Goal: Information Seeking & Learning: Learn about a topic

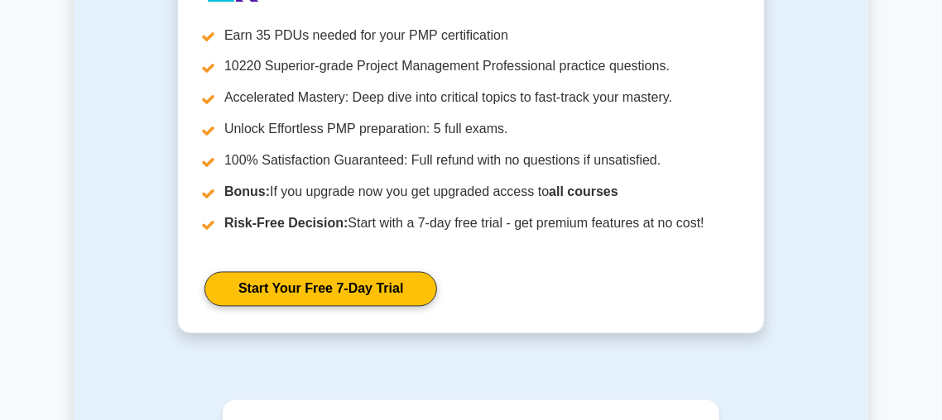
scroll to position [1713, 0]
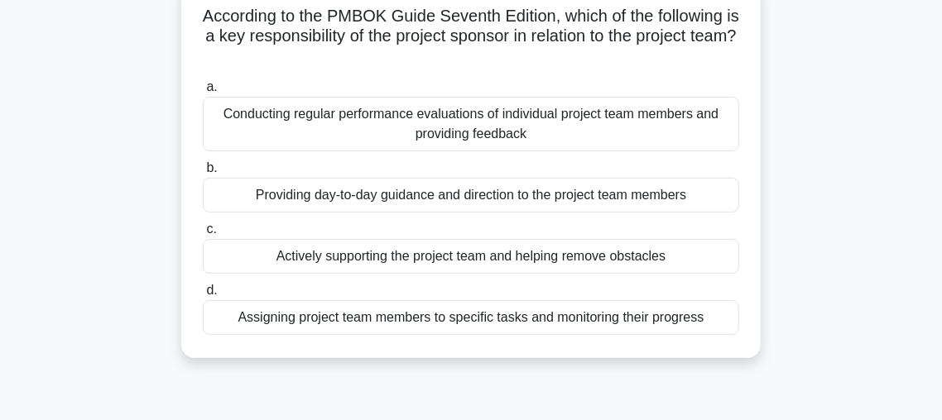
scroll to position [125, 0]
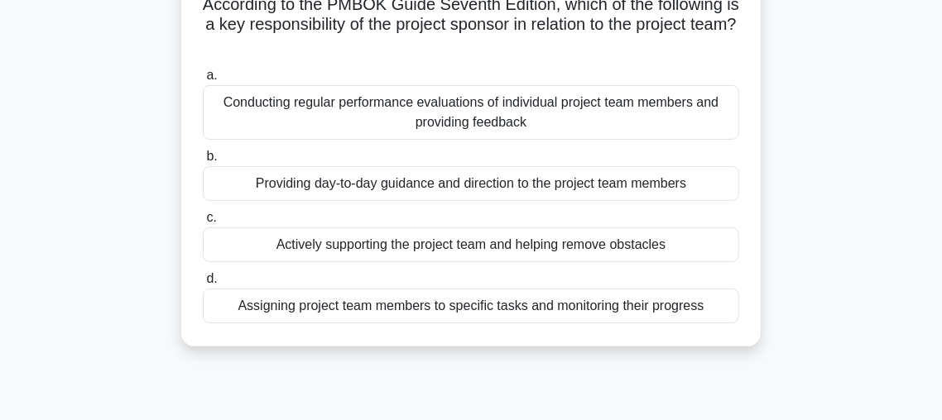
click at [445, 242] on div "Actively supporting the project team and helping remove obstacles" at bounding box center [471, 245] width 536 height 35
click at [203, 223] on input "c. Actively supporting the project team and helping remove obstacles" at bounding box center [203, 218] width 0 height 11
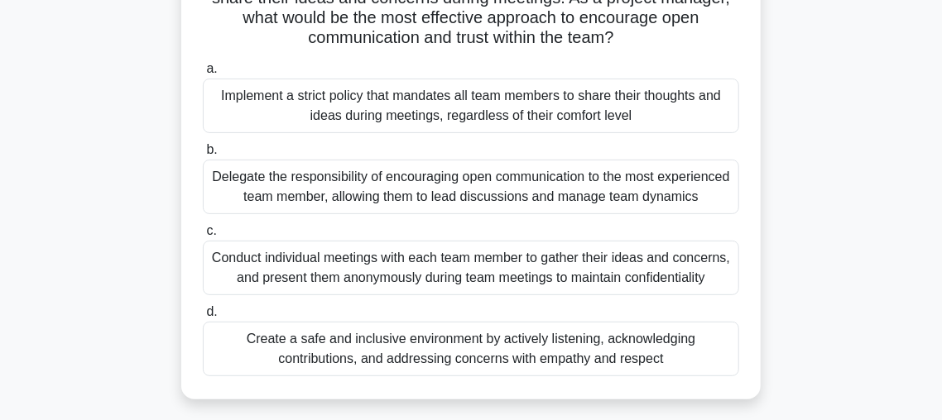
scroll to position [157, 0]
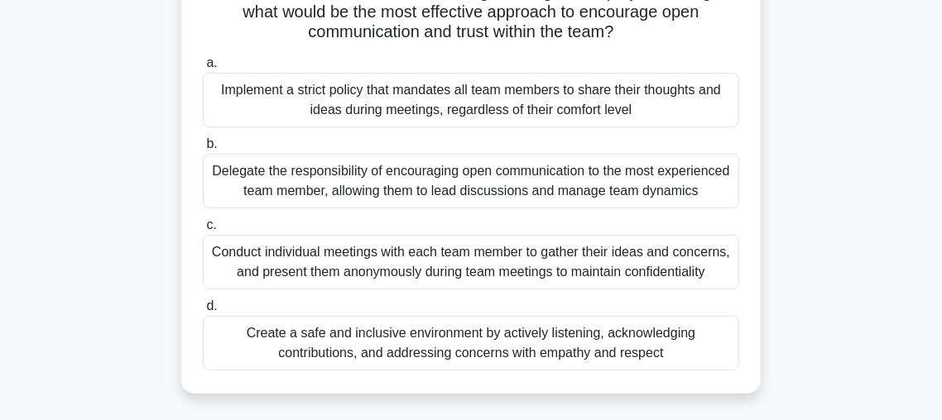
click at [467, 352] on div "Create a safe and inclusive environment by actively listening, acknowledging co…" at bounding box center [471, 343] width 536 height 55
click at [203, 312] on input "d. Create a safe and inclusive environment by actively listening, acknowledging…" at bounding box center [203, 306] width 0 height 11
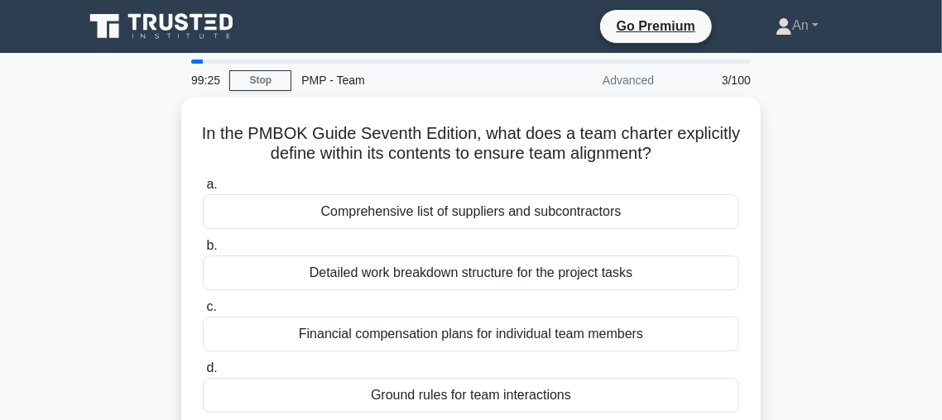
scroll to position [0, 0]
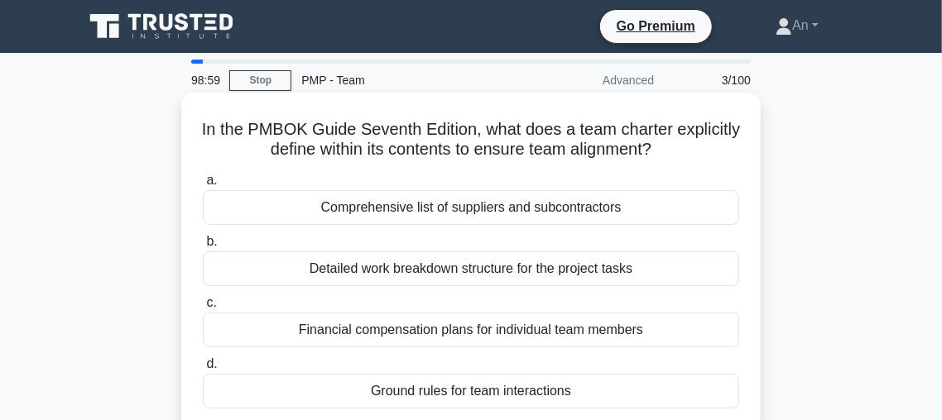
click at [486, 395] on div "Ground rules for team interactions" at bounding box center [471, 391] width 536 height 35
click at [203, 370] on input "d. Ground rules for team interactions" at bounding box center [203, 364] width 0 height 11
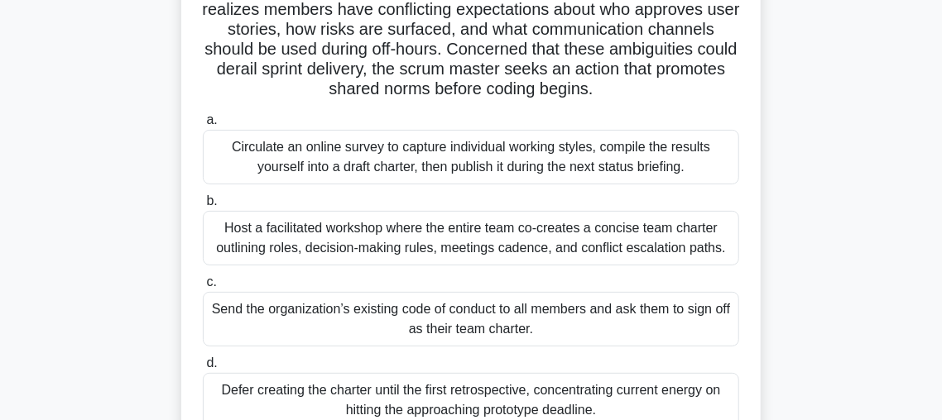
scroll to position [146, 0]
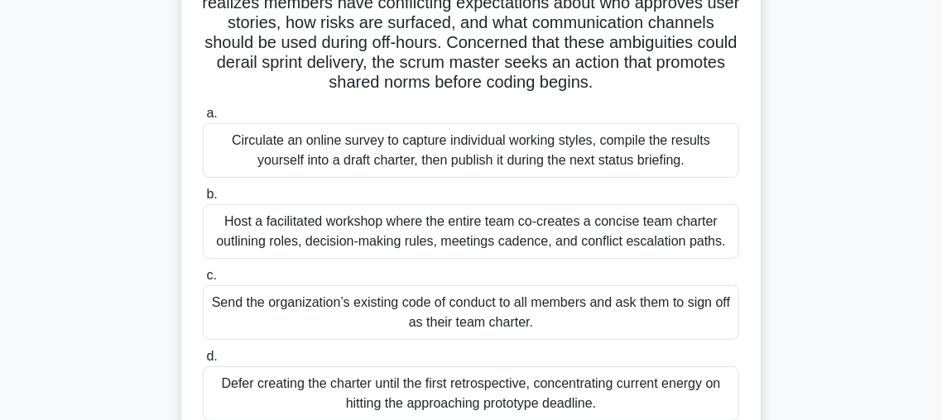
click at [449, 240] on div "Host a facilitated workshop where the entire team co-creates a concise team cha…" at bounding box center [471, 231] width 536 height 55
click at [203, 200] on input "b. Host a facilitated workshop where the entire team co-creates a concise team …" at bounding box center [203, 194] width 0 height 11
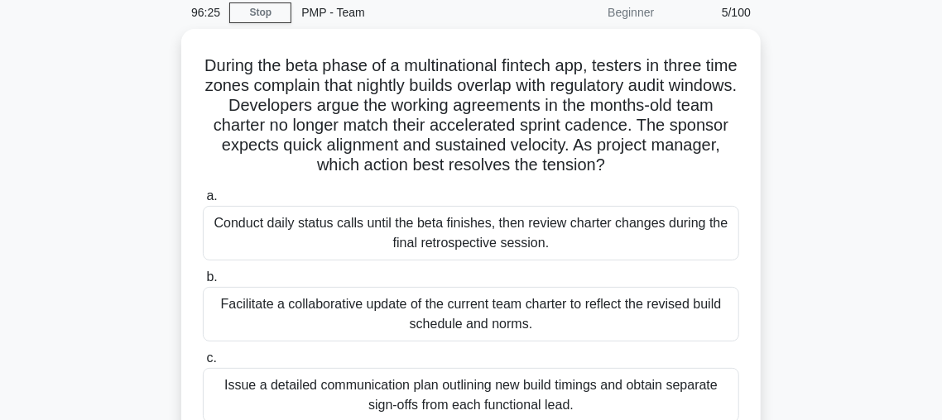
scroll to position [61, 0]
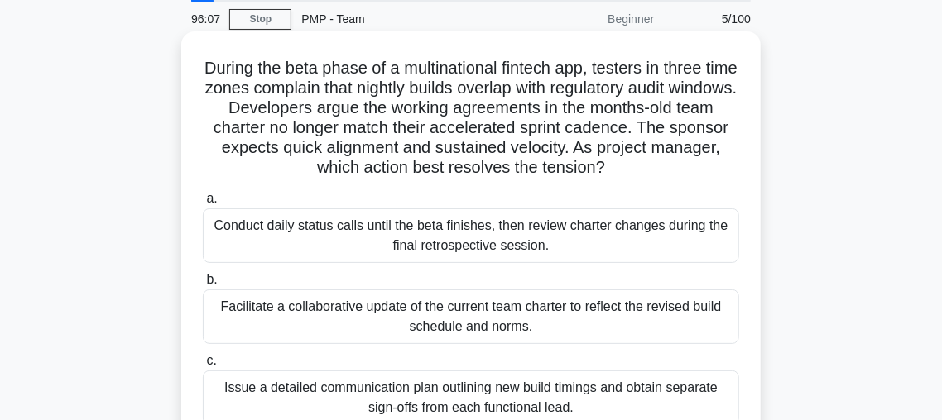
click at [517, 323] on div "Facilitate a collaborative update of the current team charter to reflect the re…" at bounding box center [471, 317] width 536 height 55
click at [203, 285] on input "b. Facilitate a collaborative update of the current team charter to reflect the…" at bounding box center [203, 280] width 0 height 11
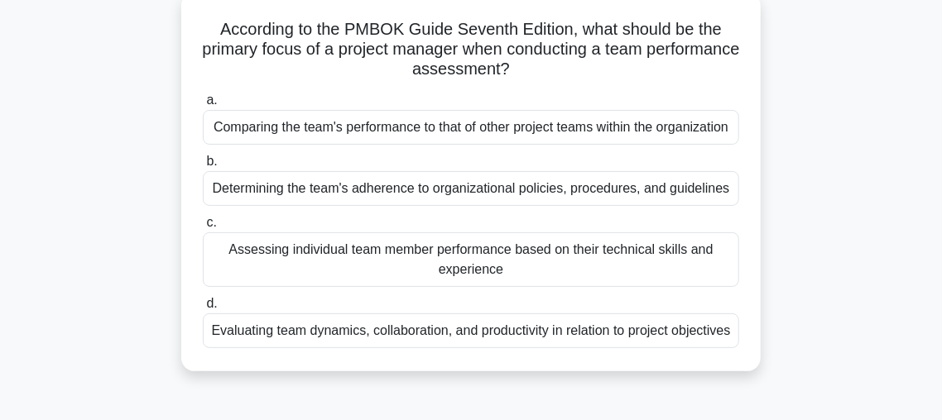
scroll to position [108, 0]
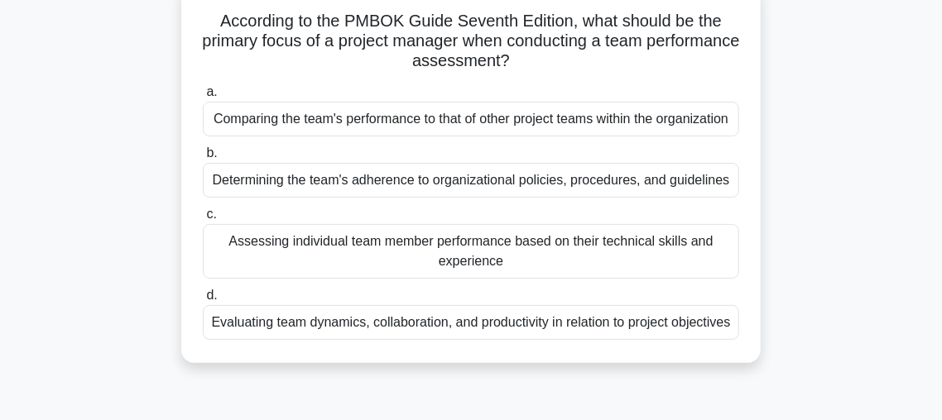
click at [498, 340] on div "Evaluating team dynamics, collaboration, and productivity in relation to projec…" at bounding box center [471, 322] width 536 height 35
click at [203, 301] on input "d. Evaluating team dynamics, collaboration, and productivity in relation to pro…" at bounding box center [203, 295] width 0 height 11
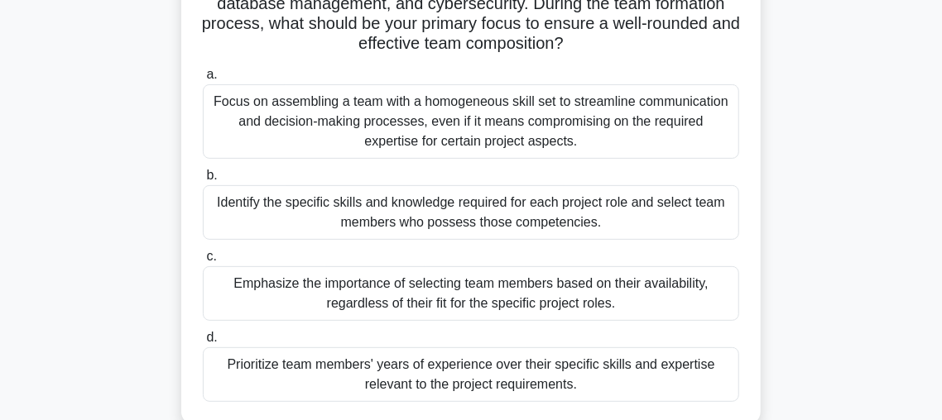
scroll to position [174, 0]
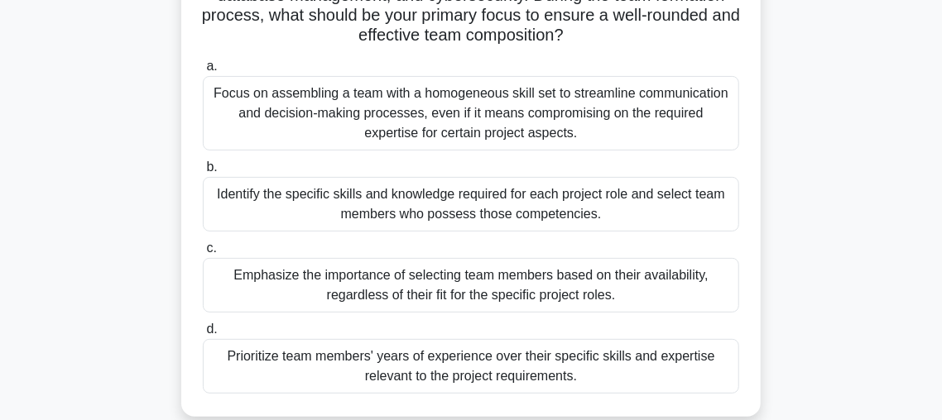
click at [473, 214] on div "Identify the specific skills and knowledge required for each project role and s…" at bounding box center [471, 204] width 536 height 55
click at [203, 173] on input "b. Identify the specific skills and knowledge required for each project role an…" at bounding box center [203, 167] width 0 height 11
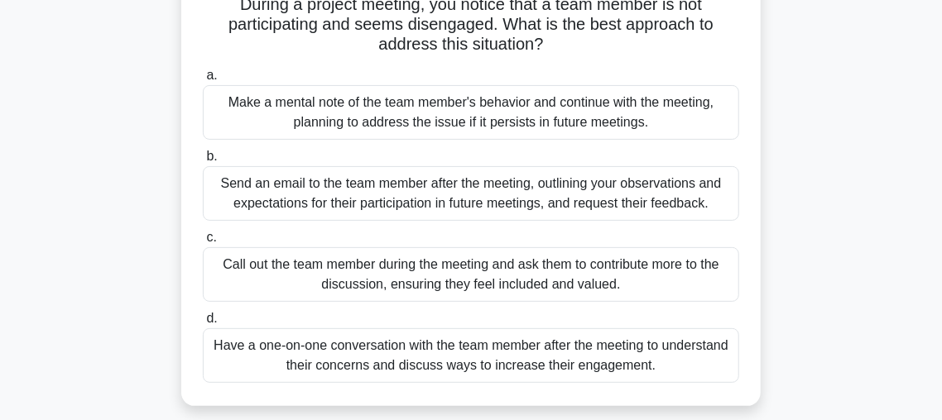
scroll to position [138, 0]
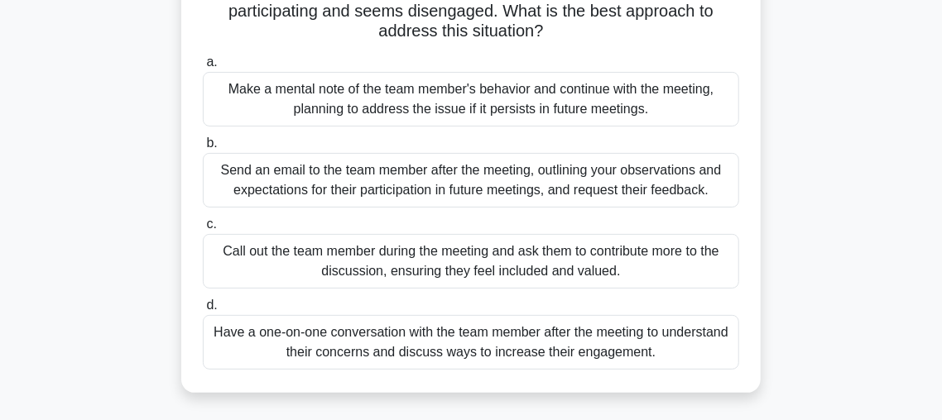
click at [298, 352] on div "Have a one-on-one conversation with the team member after the meeting to unders…" at bounding box center [471, 342] width 536 height 55
click at [203, 311] on input "d. Have a one-on-one conversation with the team member after the meeting to und…" at bounding box center [203, 305] width 0 height 11
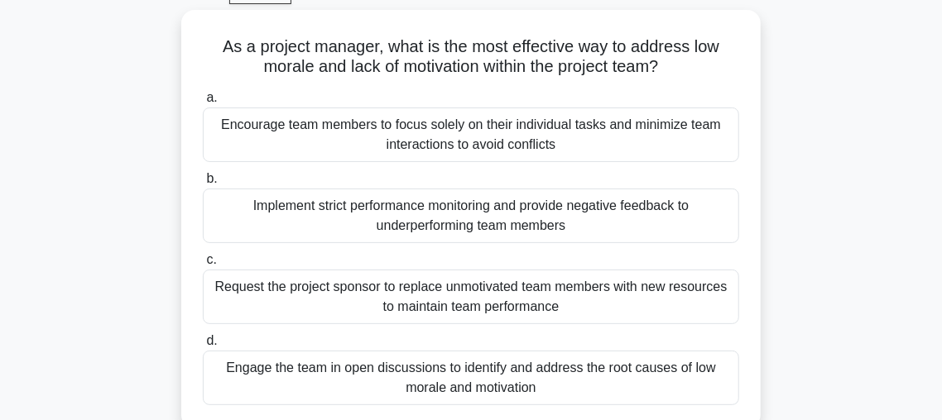
scroll to position [94, 0]
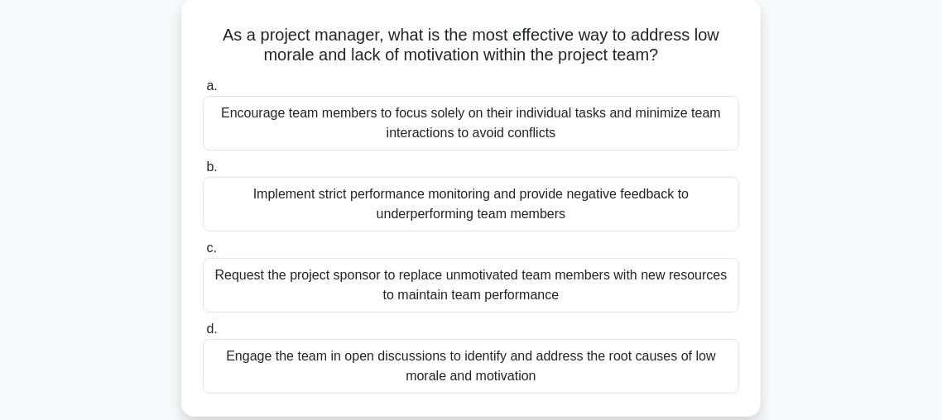
click at [417, 374] on div "Engage the team in open discussions to identify and address the root causes of …" at bounding box center [471, 366] width 536 height 55
click at [203, 335] on input "d. Engage the team in open discussions to identify and address the root causes …" at bounding box center [203, 329] width 0 height 11
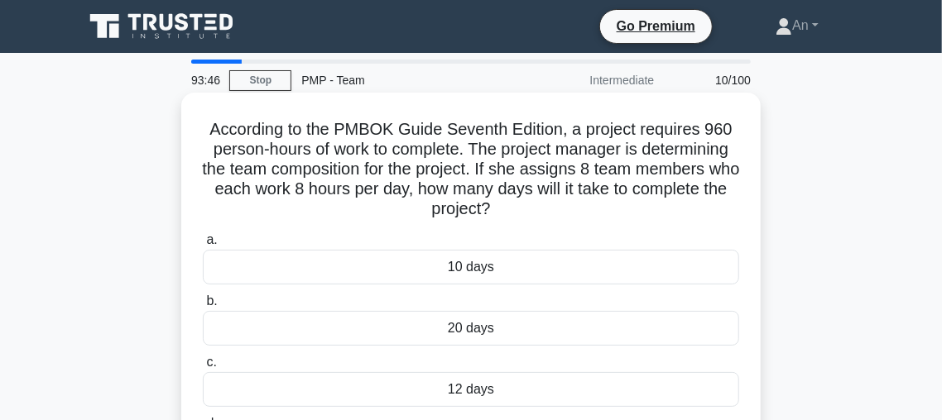
scroll to position [87, 0]
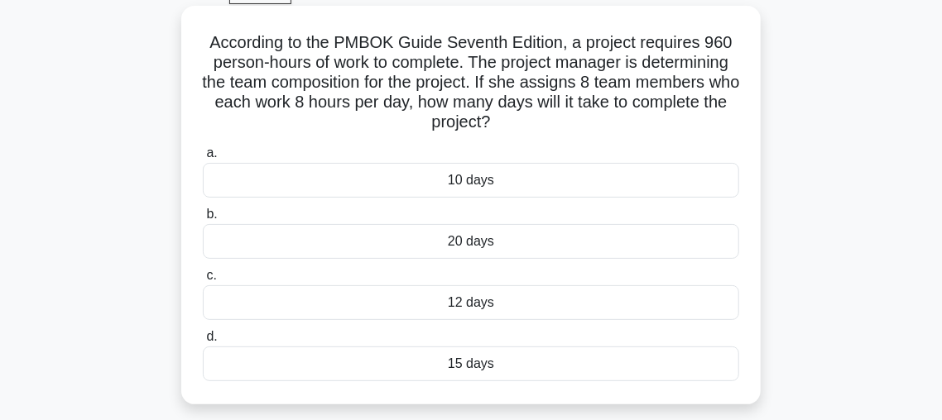
click at [481, 366] on div "15 days" at bounding box center [471, 364] width 536 height 35
click at [203, 343] on input "d. 15 days" at bounding box center [203, 337] width 0 height 11
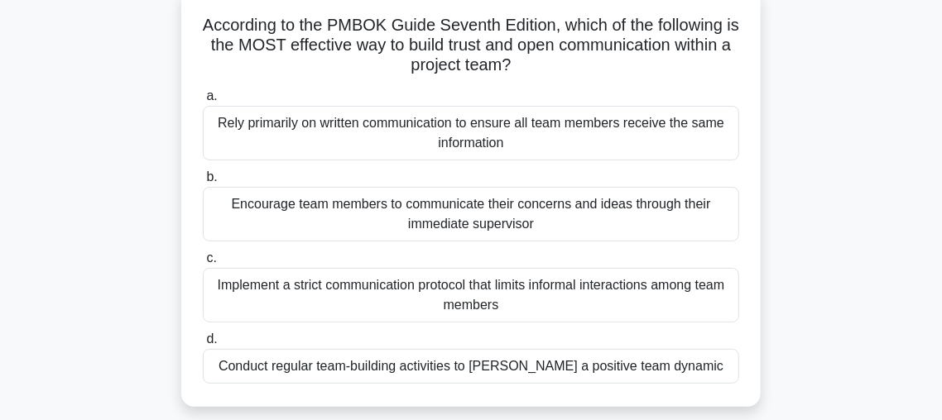
scroll to position [108, 0]
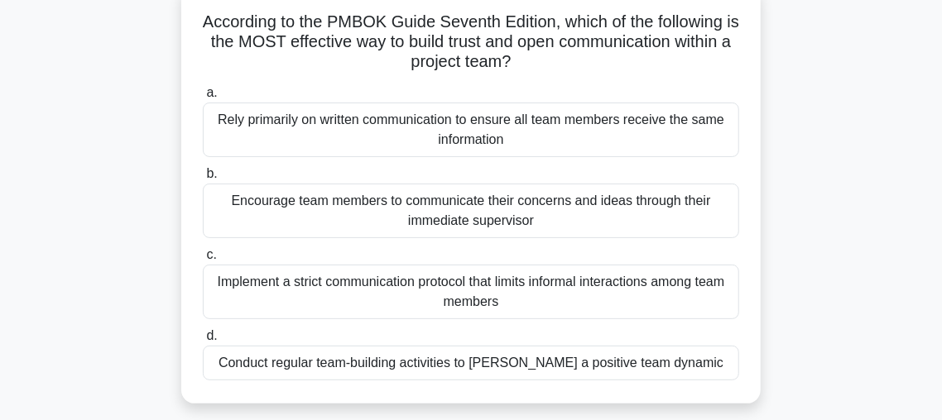
click at [606, 367] on div "Conduct regular team-building activities to foster a positive team dynamic" at bounding box center [471, 363] width 536 height 35
click at [203, 342] on input "d. Conduct regular team-building activities to foster a positive team dynamic" at bounding box center [203, 336] width 0 height 11
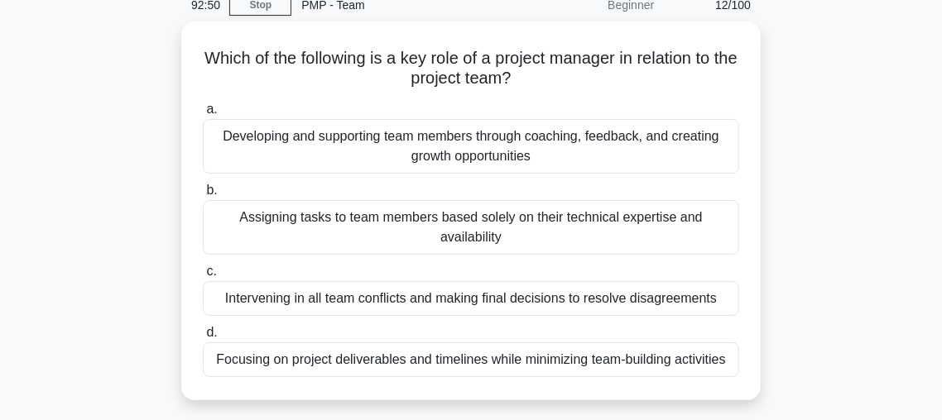
scroll to position [69, 0]
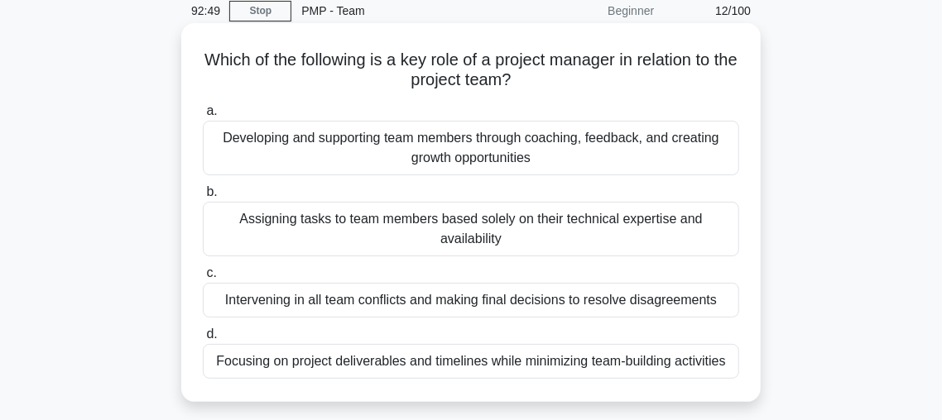
click at [499, 232] on div "Assigning tasks to team members based solely on their technical expertise and a…" at bounding box center [471, 229] width 536 height 55
click at [203, 198] on input "b. Assigning tasks to team members based solely on their technical expertise an…" at bounding box center [203, 192] width 0 height 11
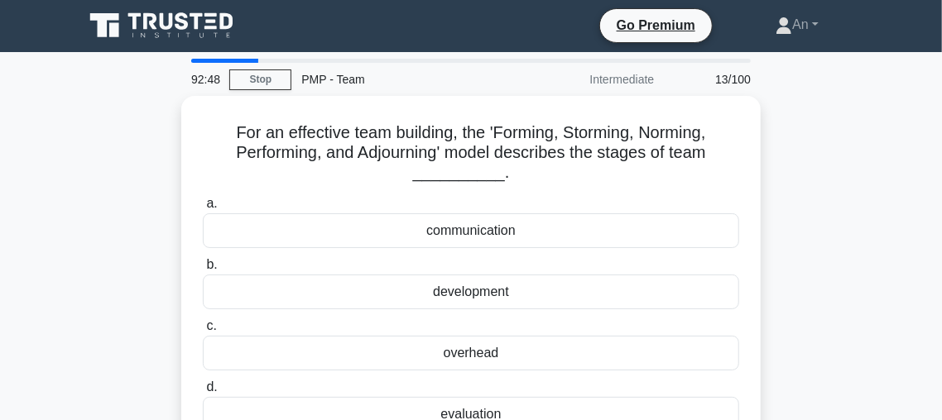
scroll to position [0, 0]
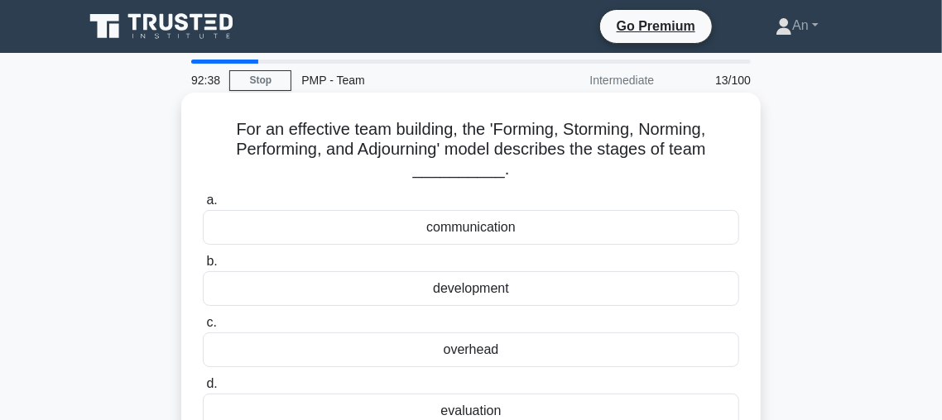
click at [459, 285] on div "development" at bounding box center [471, 288] width 536 height 35
click at [203, 267] on input "b. development" at bounding box center [203, 261] width 0 height 11
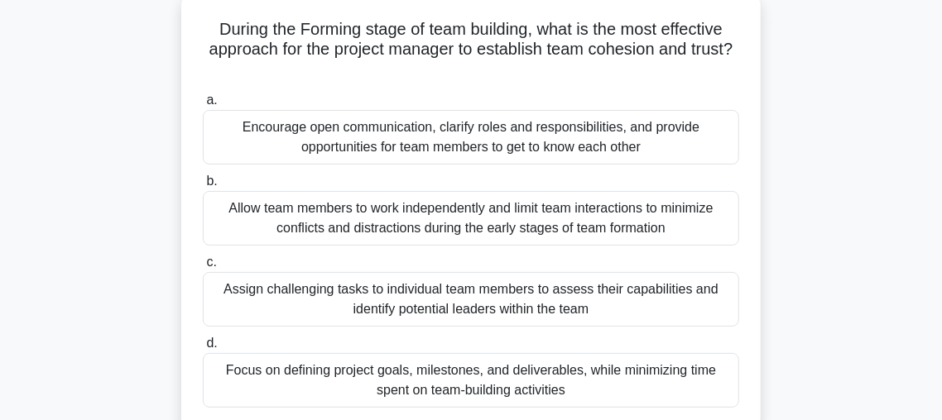
scroll to position [117, 0]
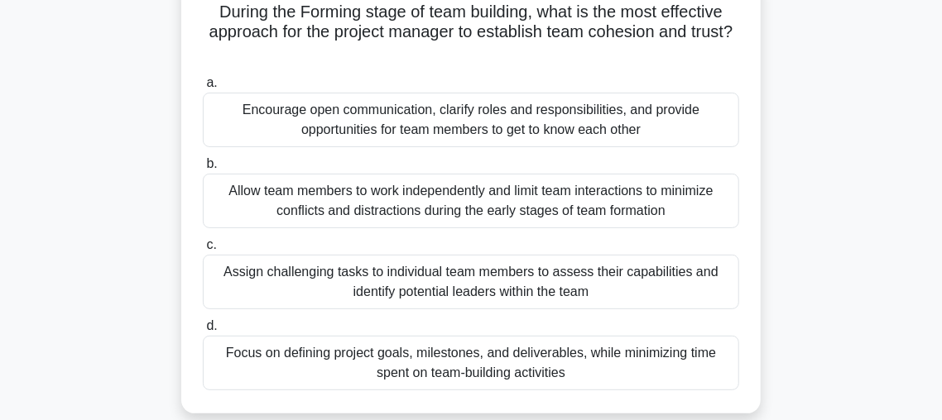
click at [387, 132] on div "Encourage open communication, clarify roles and responsibilities, and provide o…" at bounding box center [471, 120] width 536 height 55
click at [203, 89] on input "a. Encourage open communication, clarify roles and responsibilities, and provid…" at bounding box center [203, 83] width 0 height 11
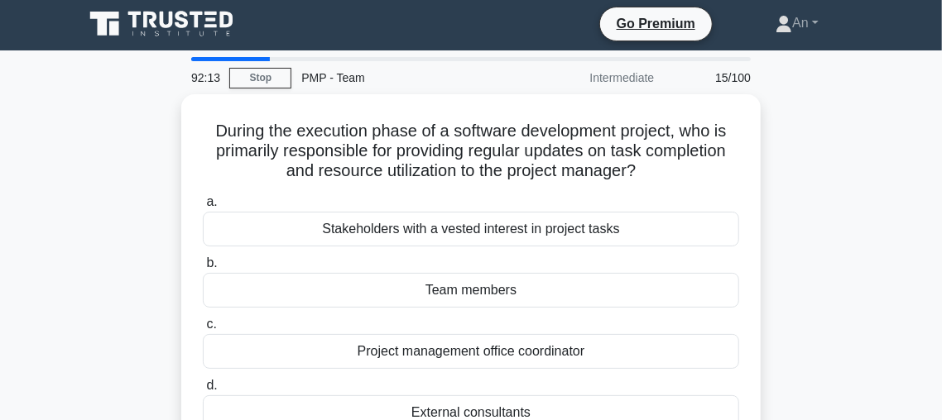
scroll to position [0, 0]
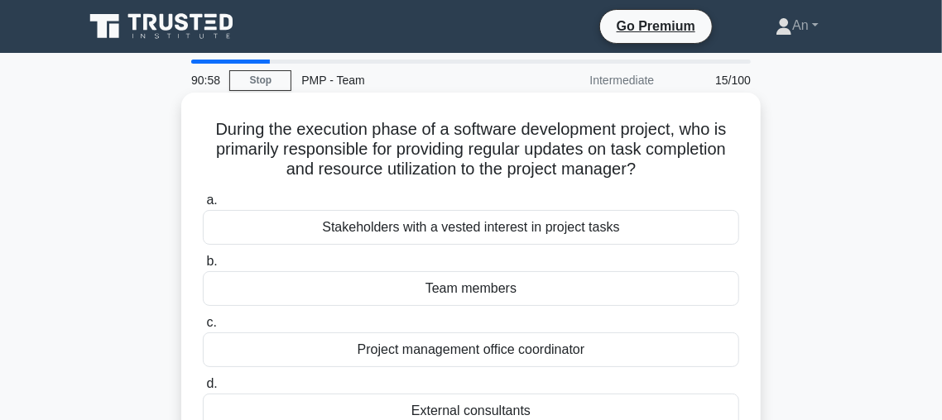
click at [546, 293] on div "Team members" at bounding box center [471, 288] width 536 height 35
click at [203, 267] on input "b. Team members" at bounding box center [203, 261] width 0 height 11
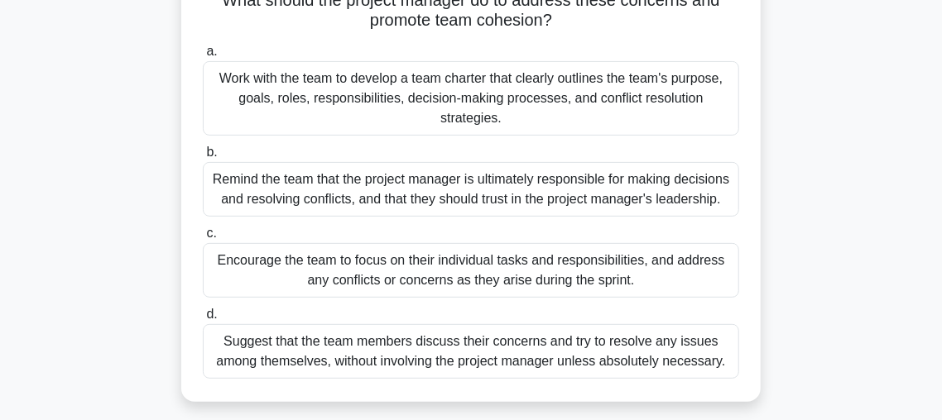
scroll to position [244, 0]
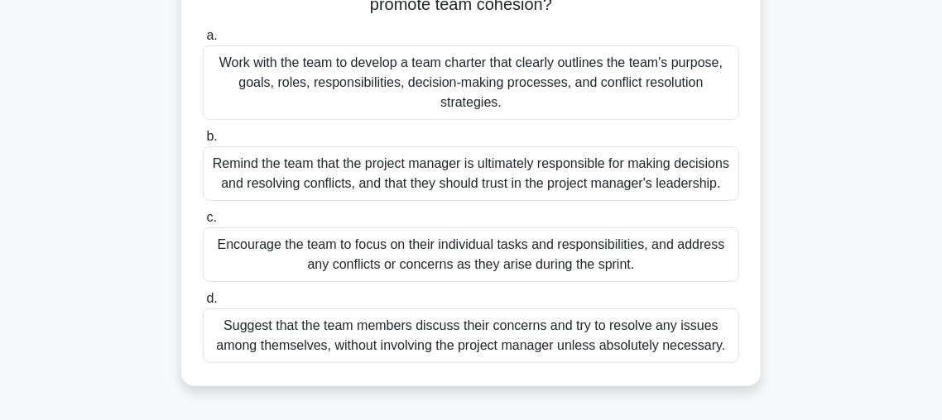
click at [443, 87] on div "Work with the team to develop a team charter that clearly outlines the team's p…" at bounding box center [471, 83] width 536 height 74
click at [203, 41] on input "a. Work with the team to develop a team charter that clearly outlines the team'…" at bounding box center [203, 36] width 0 height 11
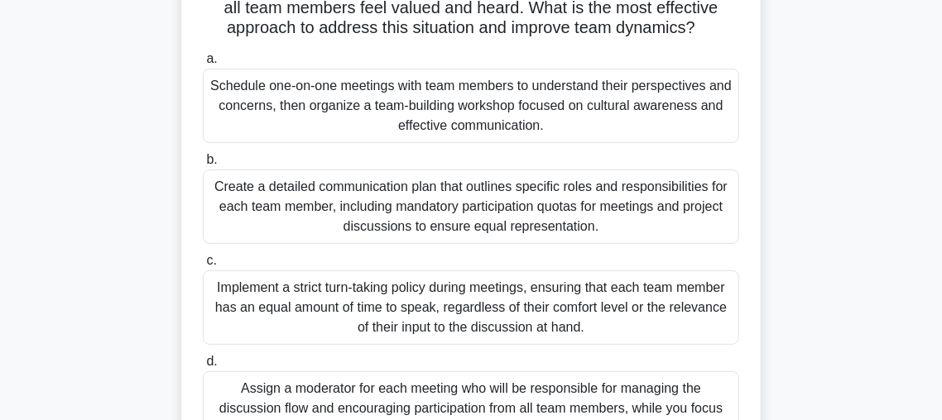
scroll to position [218, 0]
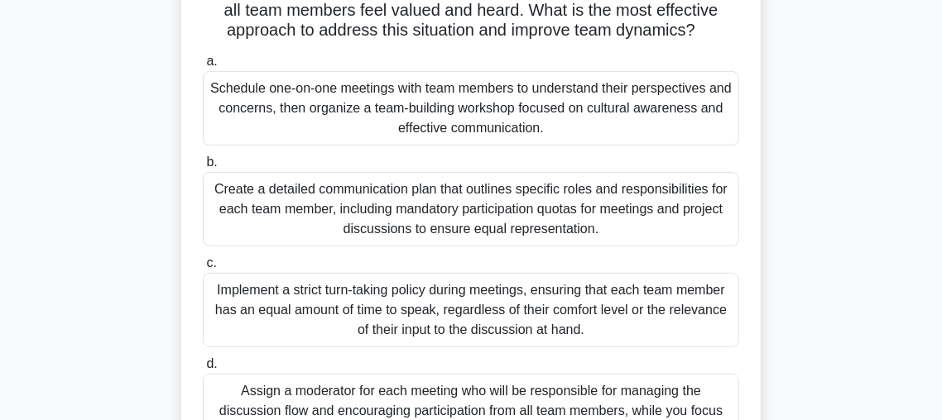
click at [448, 108] on div "Schedule one-on-one meetings with team members to understand their perspectives…" at bounding box center [471, 108] width 536 height 74
click at [203, 67] on input "a. Schedule one-on-one meetings with team members to understand their perspecti…" at bounding box center [203, 61] width 0 height 11
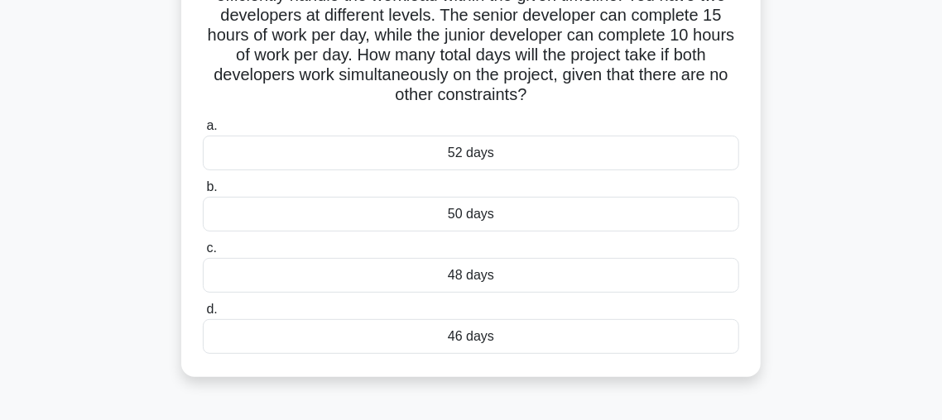
scroll to position [87, 0]
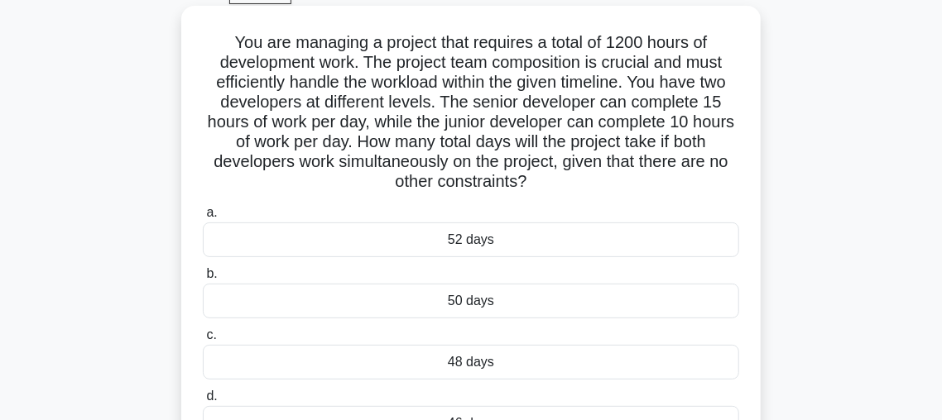
click at [582, 365] on div "48 days" at bounding box center [471, 362] width 536 height 35
click at [203, 341] on input "c. 48 days" at bounding box center [203, 335] width 0 height 11
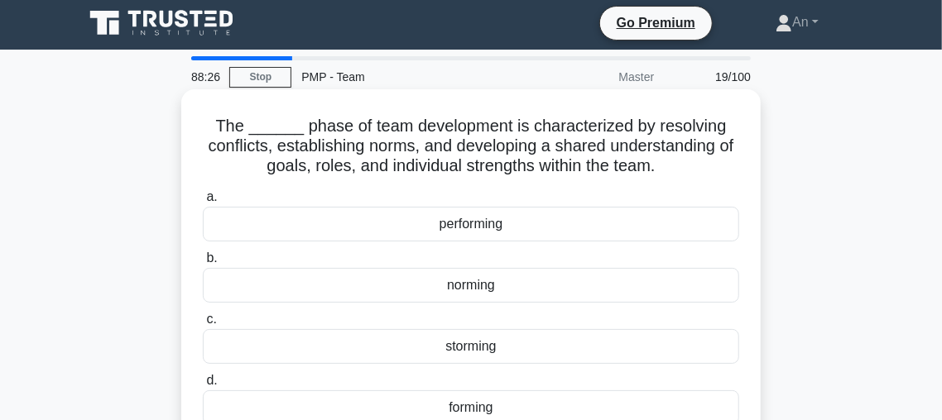
scroll to position [0, 0]
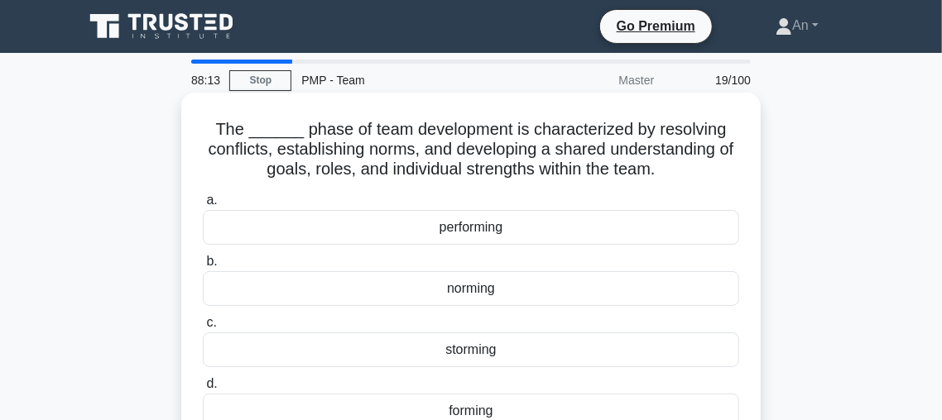
click at [554, 289] on div "norming" at bounding box center [471, 288] width 536 height 35
click at [203, 267] on input "b. norming" at bounding box center [203, 261] width 0 height 11
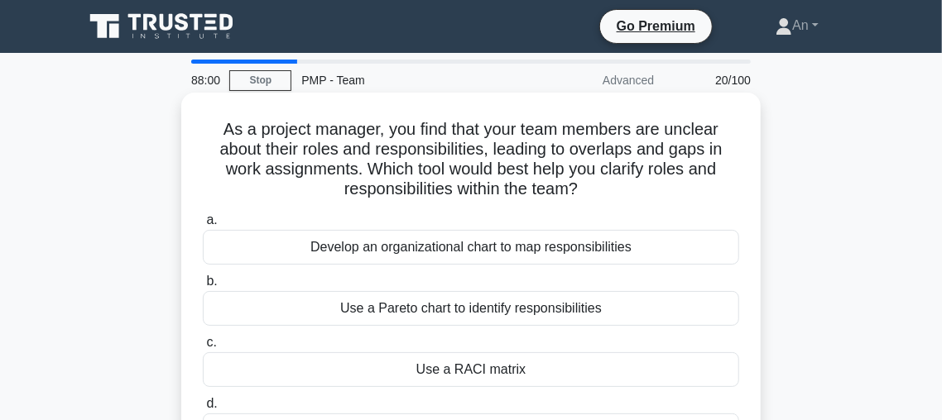
scroll to position [87, 0]
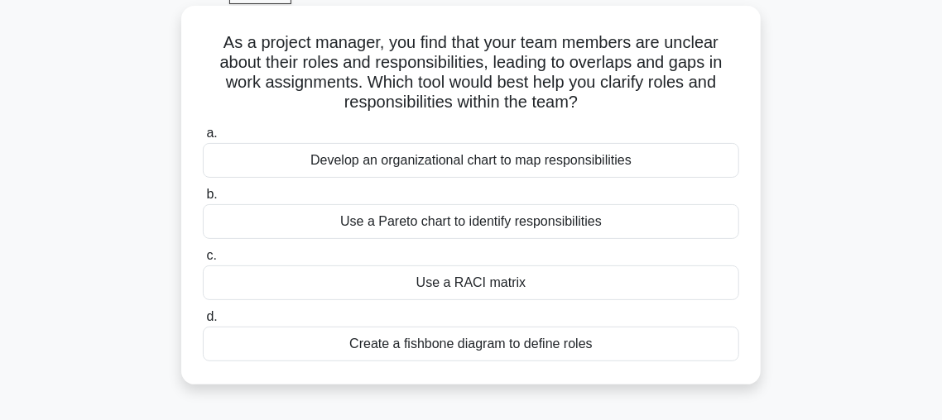
click at [453, 285] on div "Use a RACI matrix" at bounding box center [471, 283] width 536 height 35
click at [203, 261] on input "c. Use a RACI matrix" at bounding box center [203, 256] width 0 height 11
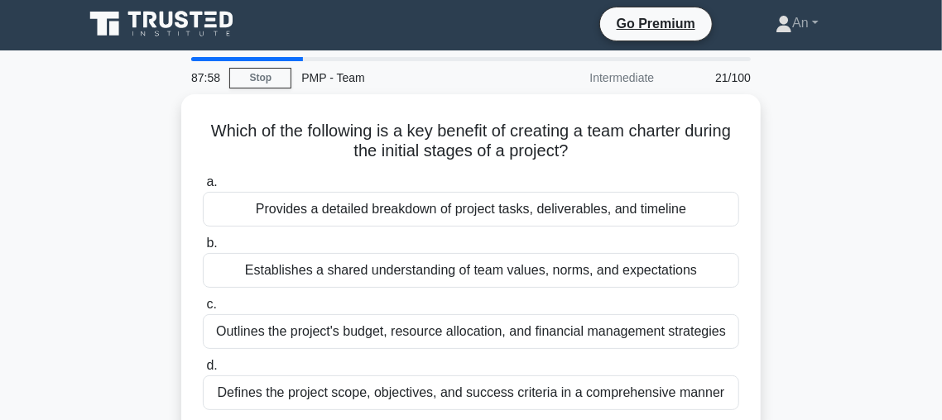
scroll to position [0, 0]
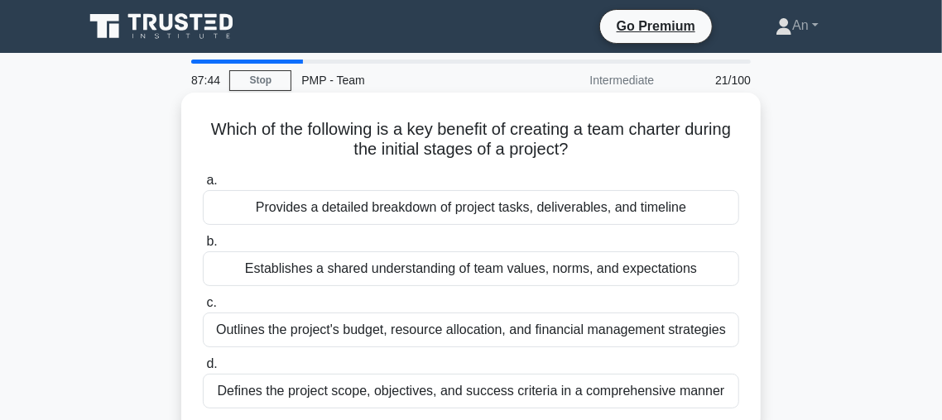
click at [647, 271] on div "Establishes a shared understanding of team values, norms, and expectations" at bounding box center [471, 269] width 536 height 35
click at [203, 247] on input "b. Establishes a shared understanding of team values, norms, and expectations" at bounding box center [203, 242] width 0 height 11
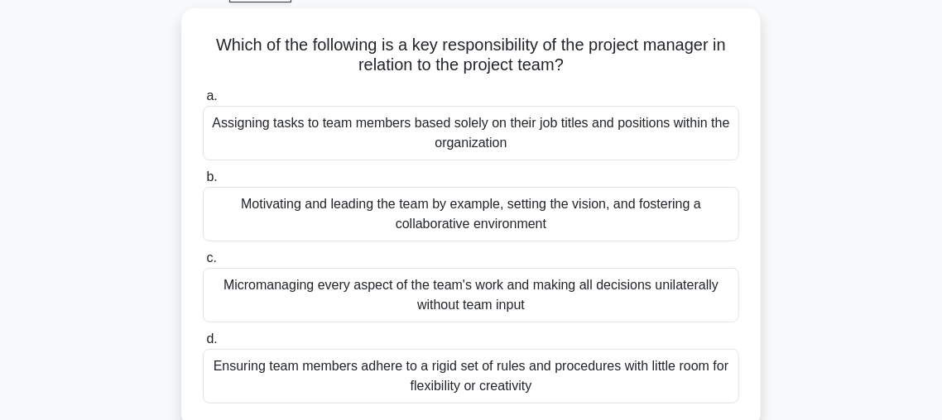
scroll to position [90, 0]
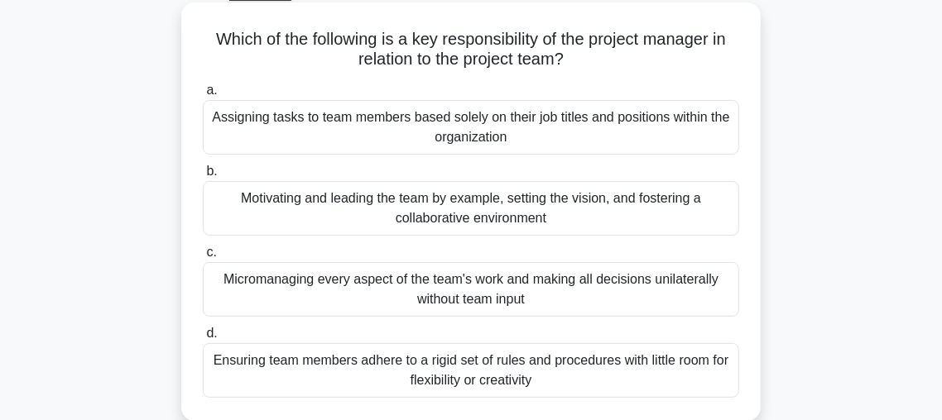
click at [611, 200] on div "Motivating and leading the team by example, setting the vision, and fostering a…" at bounding box center [471, 208] width 536 height 55
click at [203, 177] on input "b. Motivating and leading the team by example, setting the vision, and fosterin…" at bounding box center [203, 171] width 0 height 11
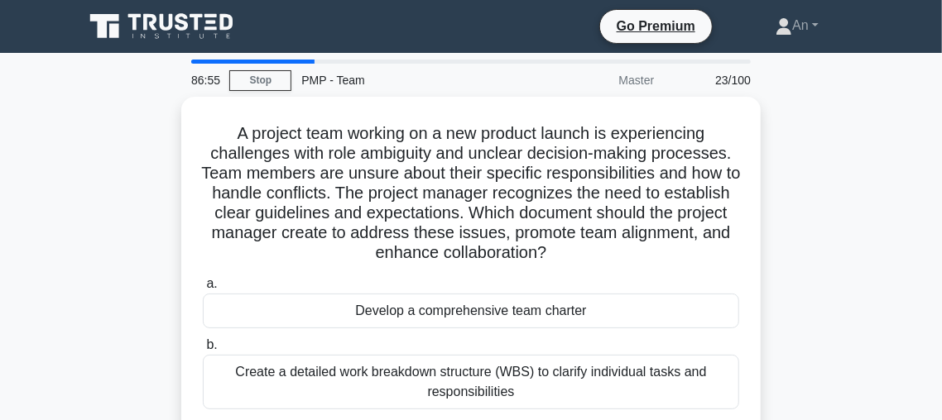
scroll to position [0, 0]
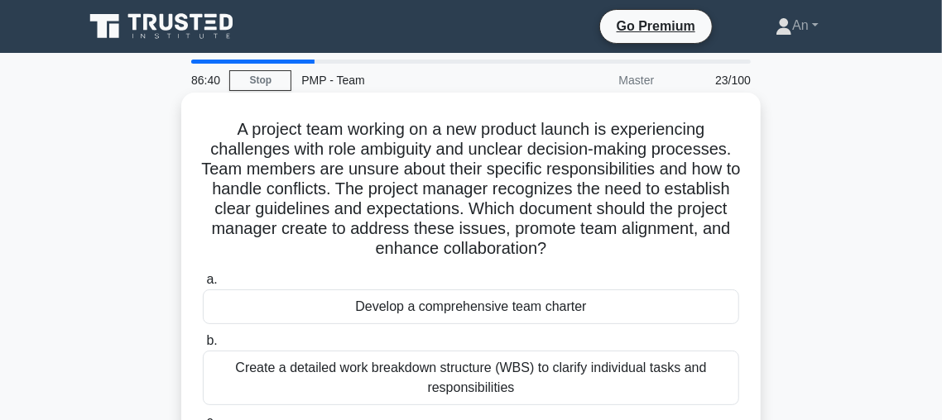
click at [609, 313] on div "Develop a comprehensive team charter" at bounding box center [471, 307] width 536 height 35
click at [203, 285] on input "a. Develop a comprehensive team charter" at bounding box center [203, 280] width 0 height 11
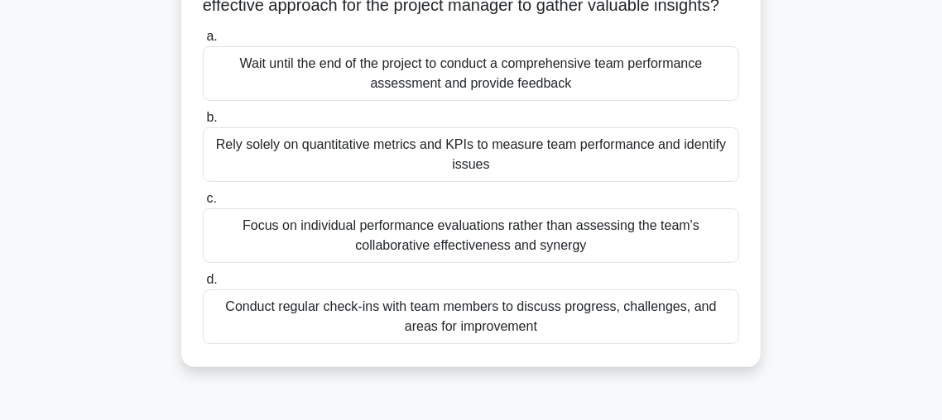
scroll to position [153, 0]
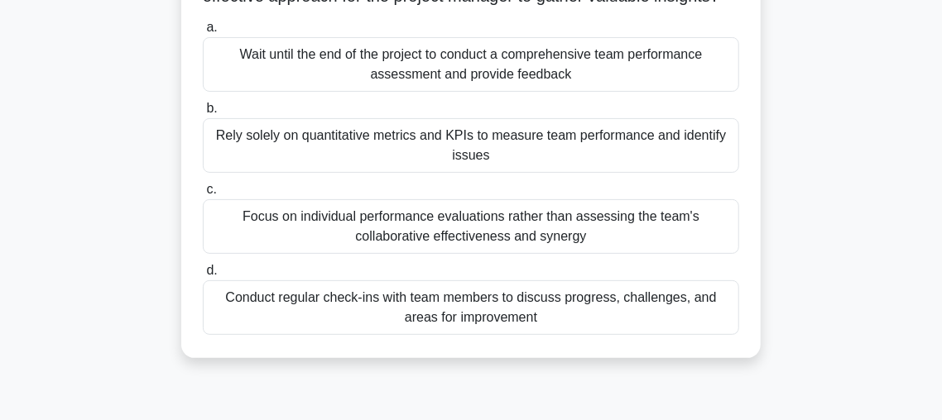
click at [524, 325] on div "Conduct regular check-ins with team members to discuss progress, challenges, an…" at bounding box center [471, 307] width 536 height 55
click at [203, 276] on input "d. Conduct regular check-ins with team members to discuss progress, challenges,…" at bounding box center [203, 271] width 0 height 11
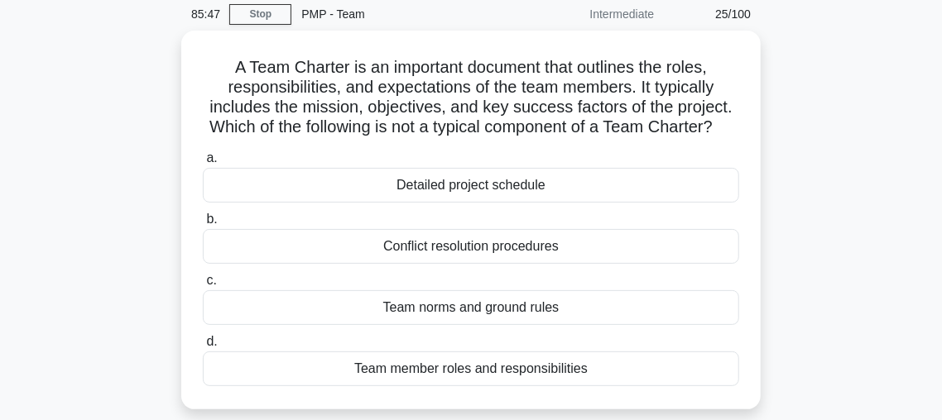
scroll to position [69, 0]
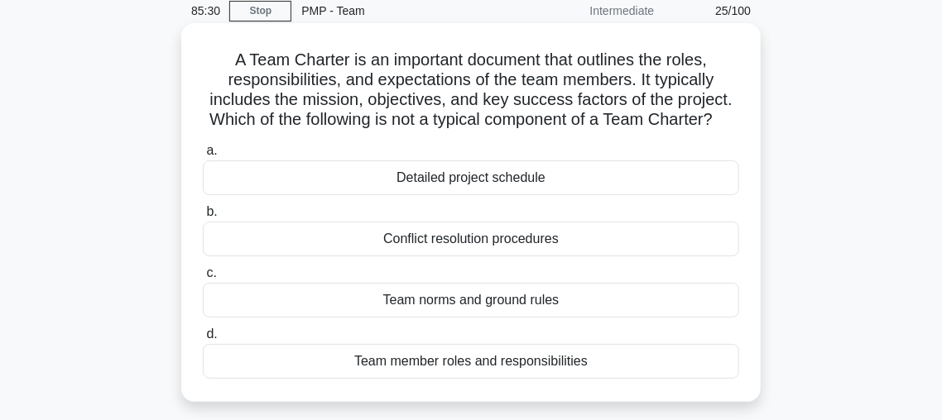
click at [518, 186] on div "Detailed project schedule" at bounding box center [471, 178] width 536 height 35
click at [203, 156] on input "a. Detailed project schedule" at bounding box center [203, 151] width 0 height 11
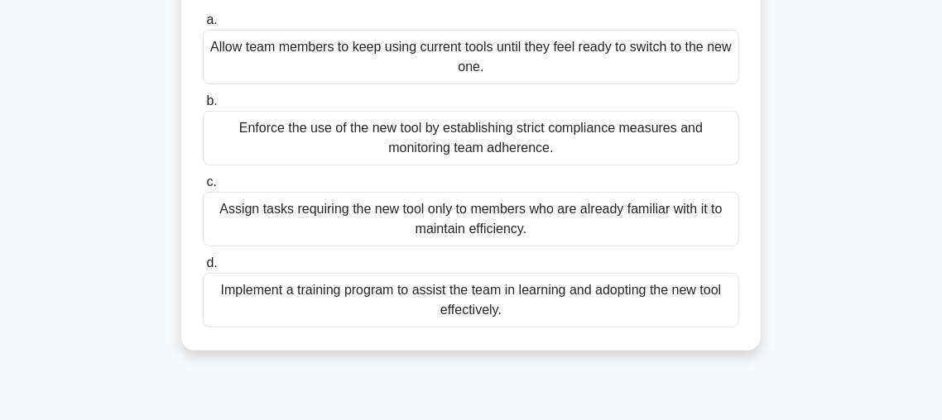
scroll to position [261, 0]
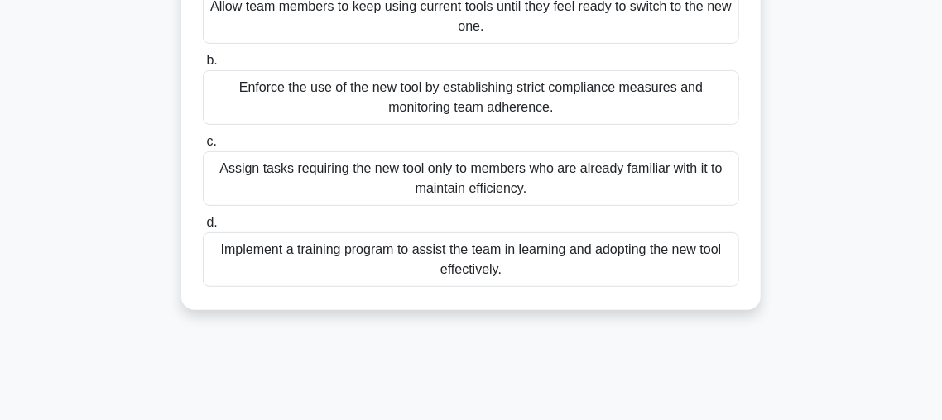
click at [512, 254] on div "Implement a training program to assist the team in learning and adopting the ne…" at bounding box center [471, 259] width 536 height 55
click at [203, 228] on input "d. Implement a training program to assist the team in learning and adopting the…" at bounding box center [203, 223] width 0 height 11
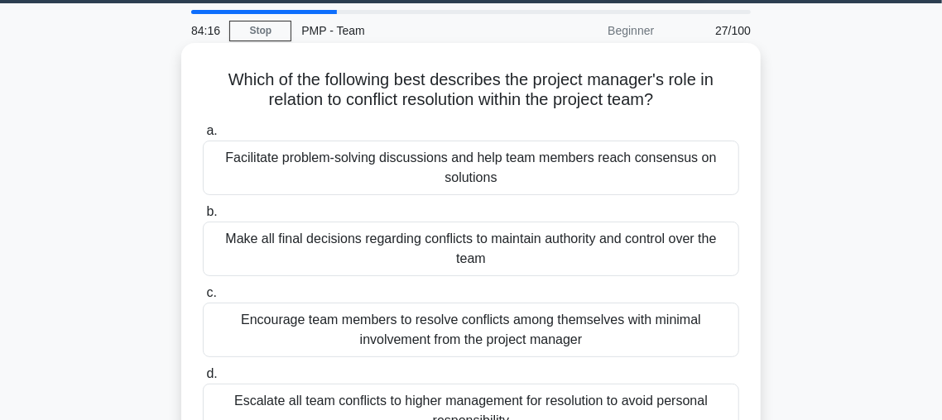
scroll to position [87, 0]
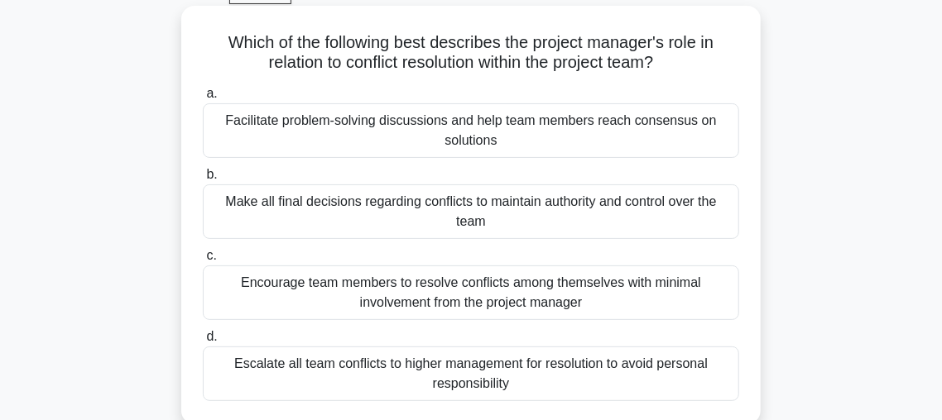
click at [405, 122] on div "Facilitate problem-solving discussions and help team members reach consensus on…" at bounding box center [471, 130] width 536 height 55
click at [203, 99] on input "a. Facilitate problem-solving discussions and help team members reach consensus…" at bounding box center [203, 94] width 0 height 11
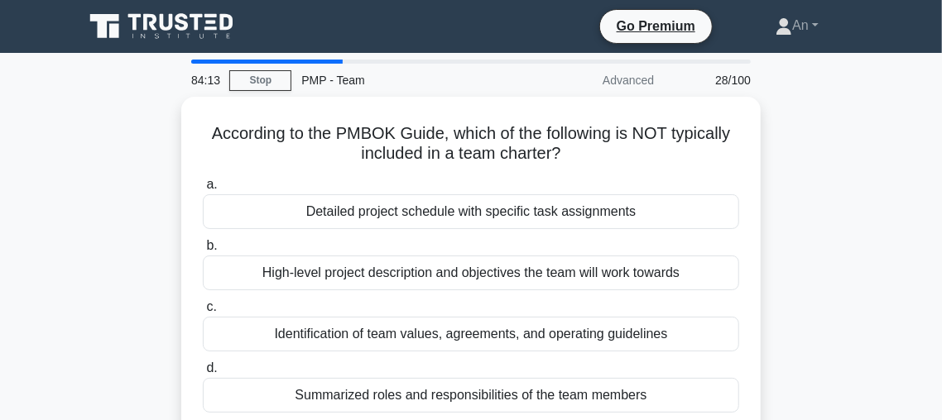
scroll to position [0, 0]
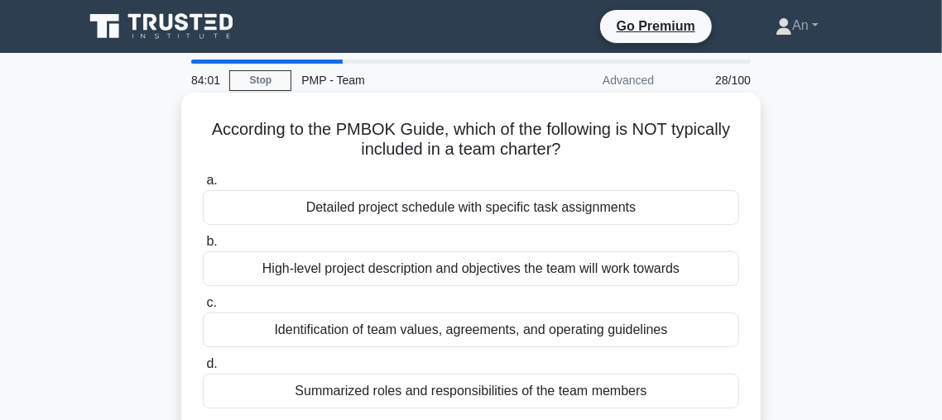
click at [718, 205] on div "Detailed project schedule with specific task assignments" at bounding box center [471, 207] width 536 height 35
click at [203, 186] on input "a. Detailed project schedule with specific task assignments" at bounding box center [203, 180] width 0 height 11
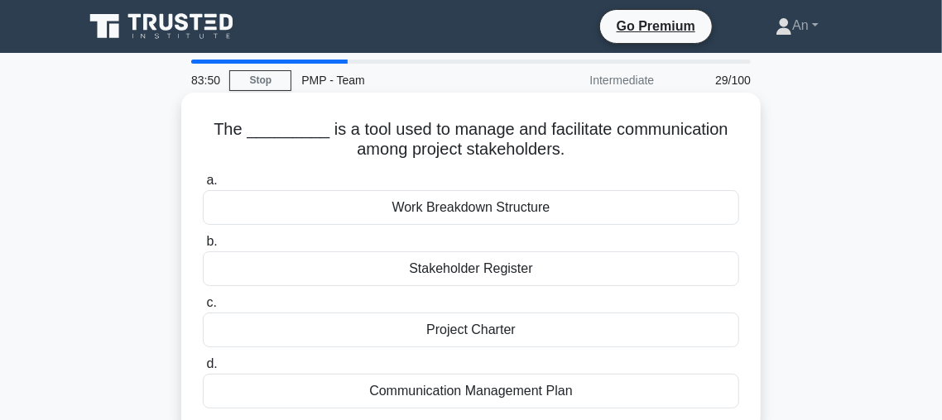
click at [639, 378] on div "Communication Management Plan" at bounding box center [471, 391] width 536 height 35
click at [203, 370] on input "d. Communication Management Plan" at bounding box center [203, 364] width 0 height 11
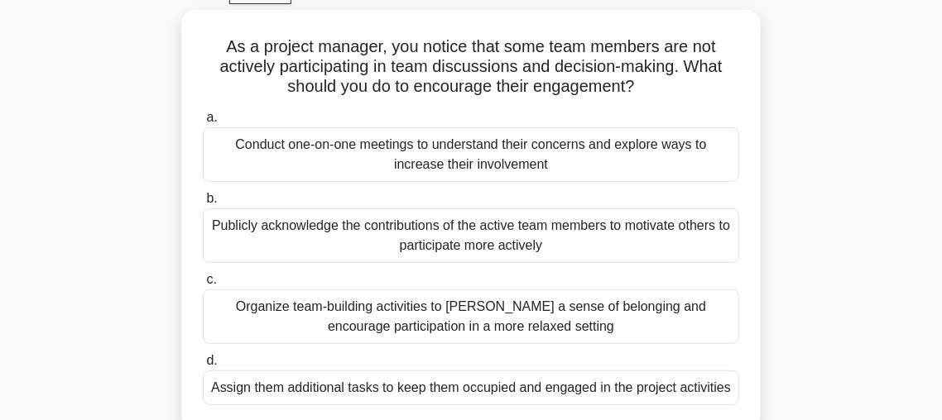
scroll to position [97, 0]
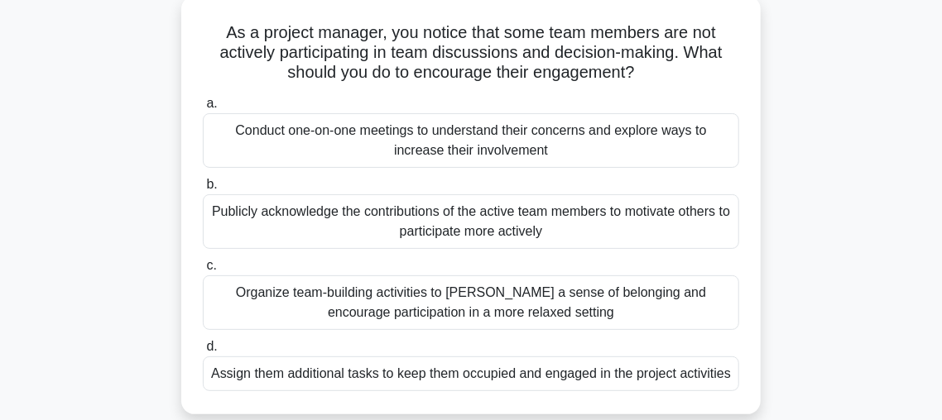
click at [471, 138] on div "Conduct one-on-one meetings to understand their concerns and explore ways to in…" at bounding box center [471, 140] width 536 height 55
click at [203, 109] on input "a. Conduct one-on-one meetings to understand their concerns and explore ways to…" at bounding box center [203, 103] width 0 height 11
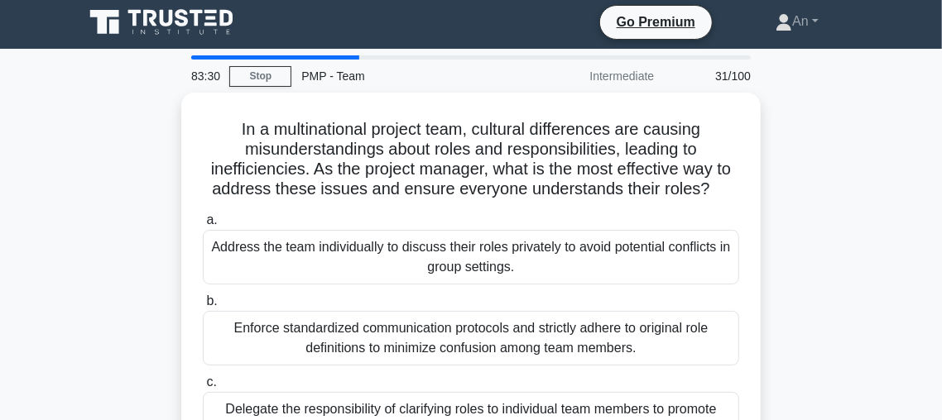
scroll to position [0, 0]
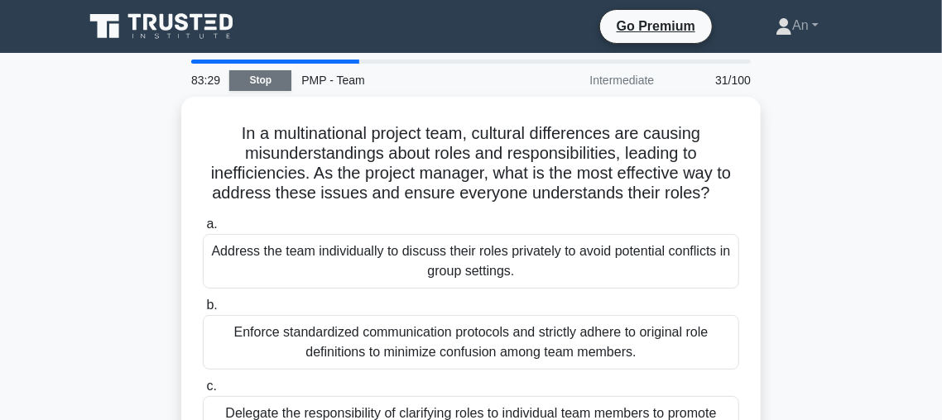
click at [265, 83] on link "Stop" at bounding box center [260, 80] width 62 height 21
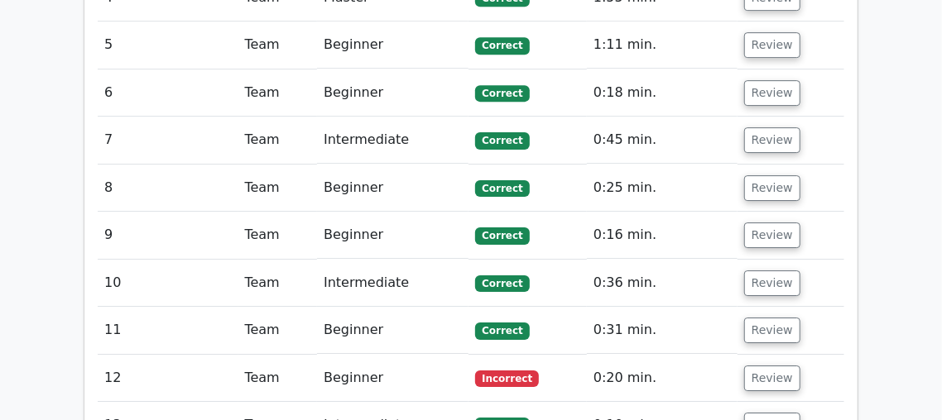
scroll to position [2383, 0]
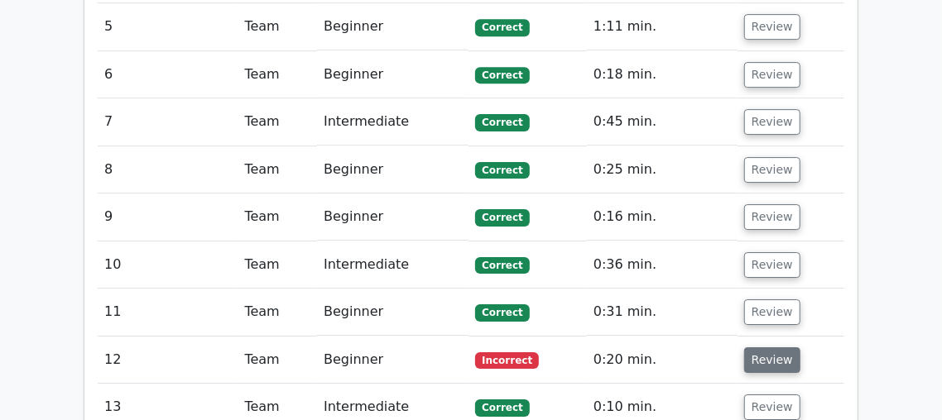
click at [766, 347] on button "Review" at bounding box center [772, 360] width 56 height 26
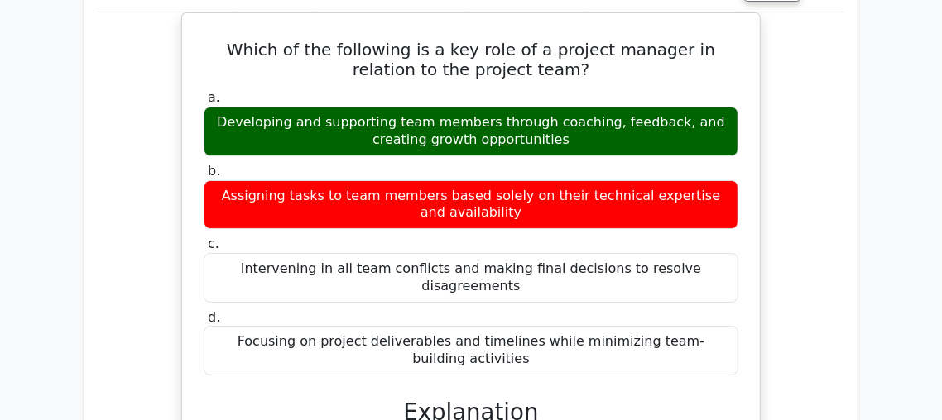
scroll to position [2776, 0]
